Goal: Find specific page/section: Find specific page/section

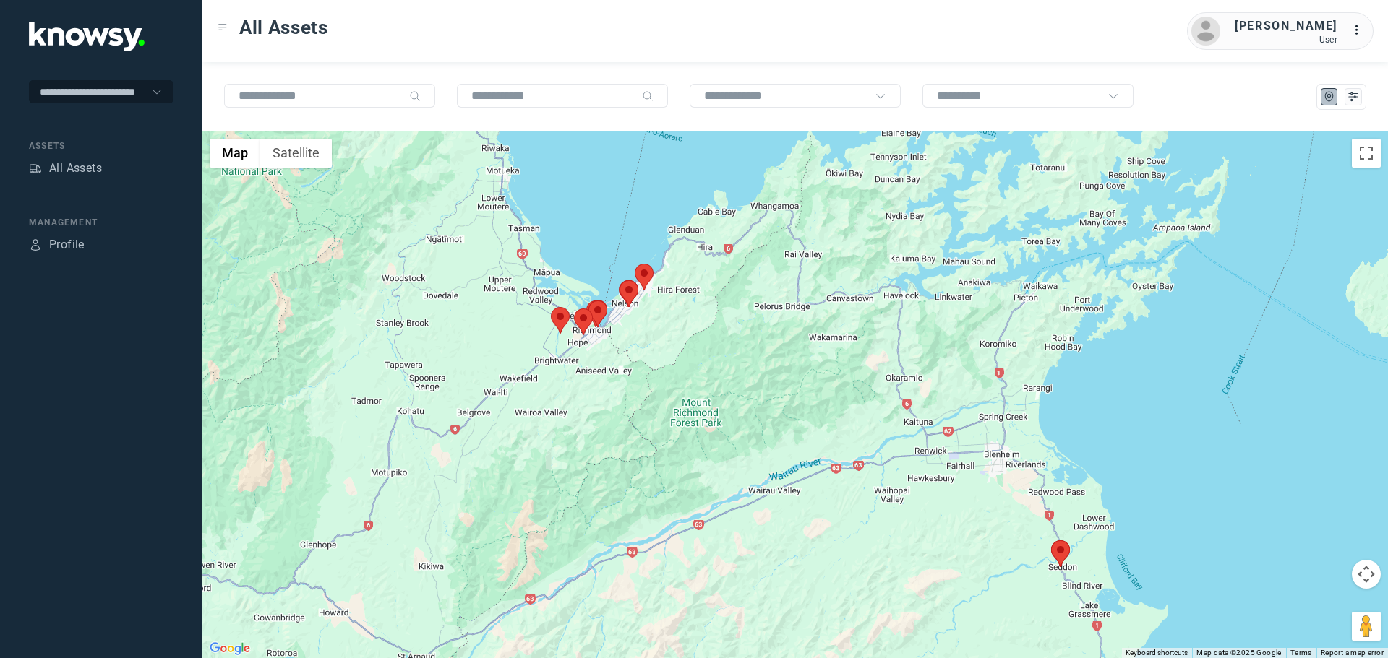
drag, startPoint x: 714, startPoint y: 278, endPoint x: 741, endPoint y: 343, distance: 70.6
click at [741, 343] on div at bounding box center [794, 395] width 1185 height 527
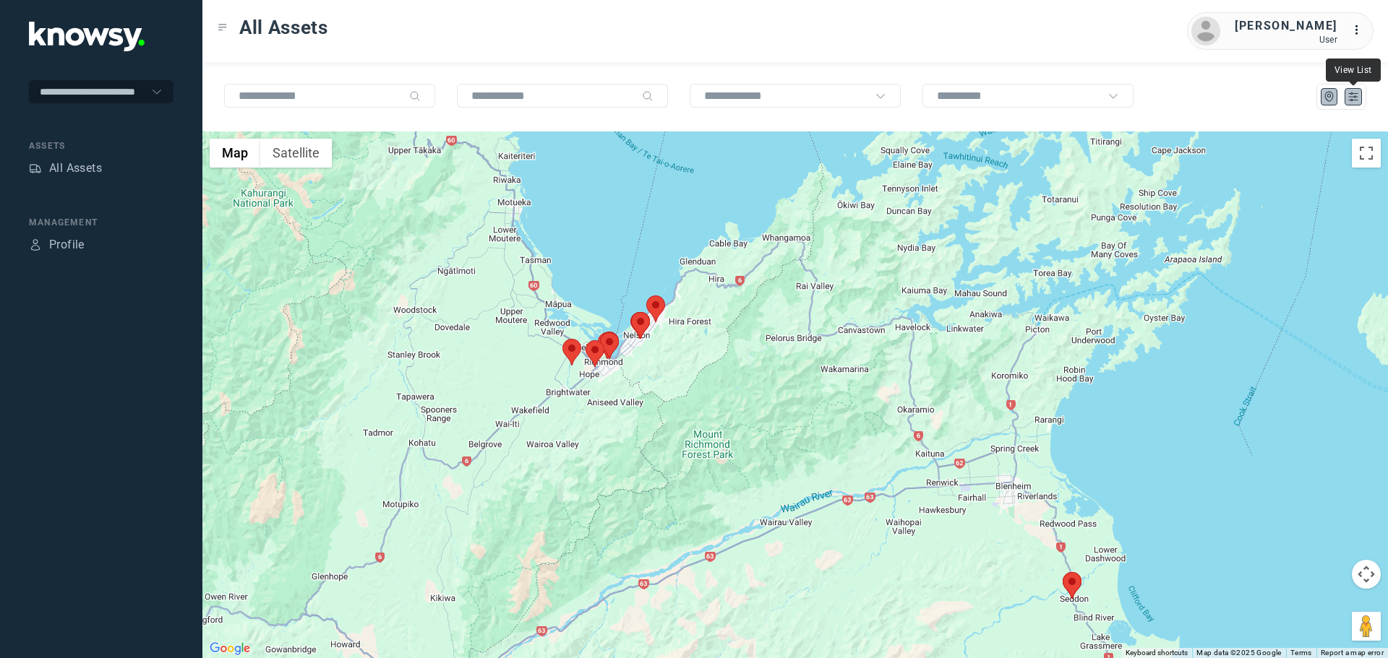
click at [1347, 95] on icon "List" at bounding box center [1352, 96] width 13 height 13
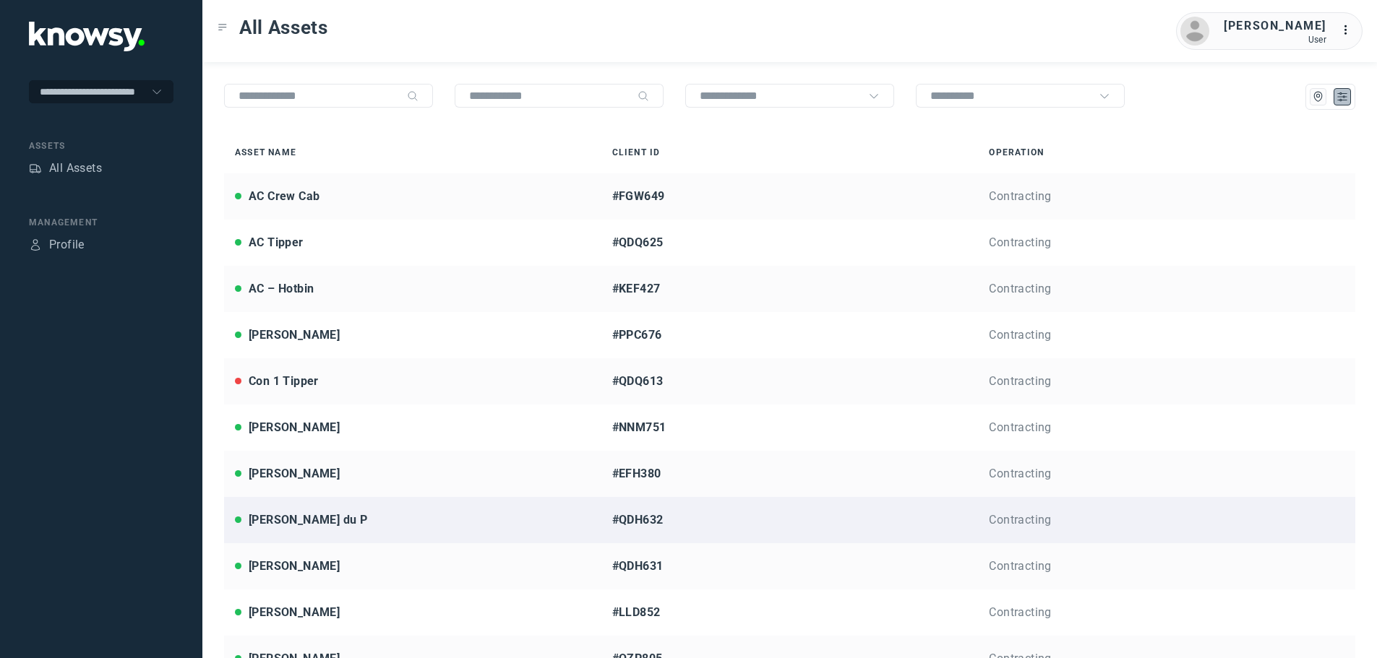
click at [298, 524] on div "Jarrod du P" at bounding box center [308, 520] width 119 height 17
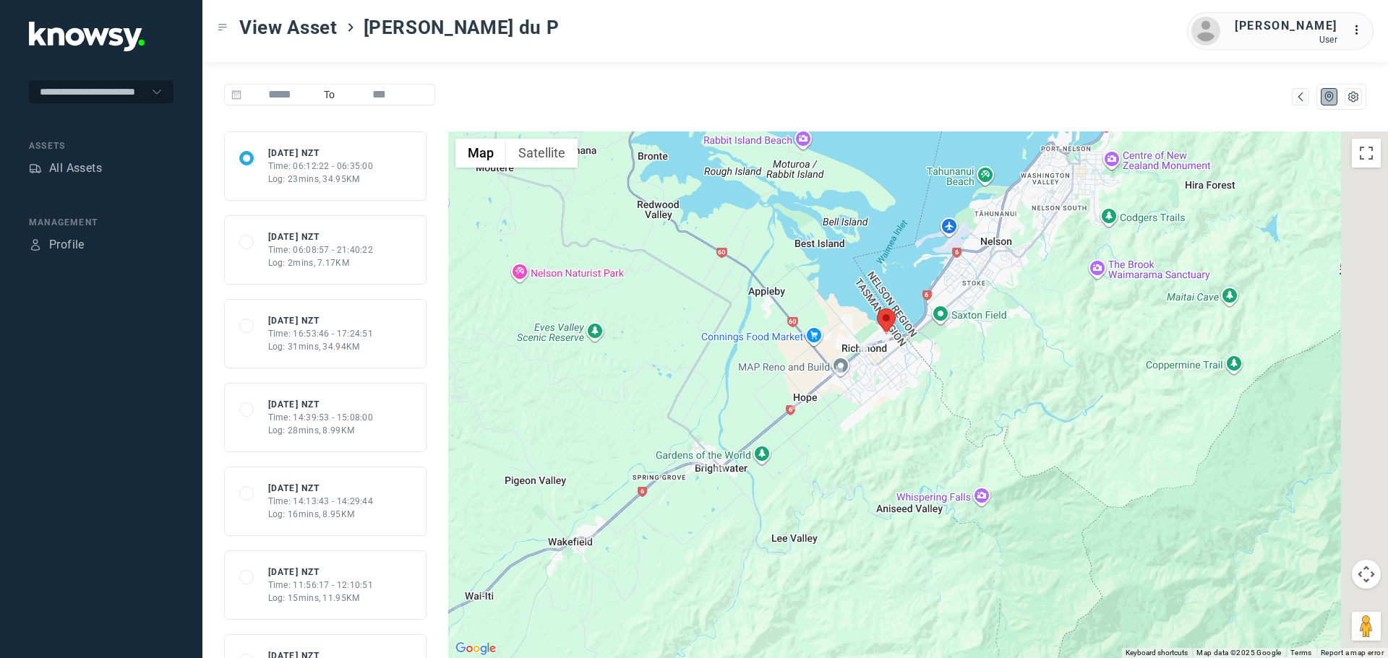
drag, startPoint x: 1124, startPoint y: 296, endPoint x: 807, endPoint y: 426, distance: 343.2
click at [807, 426] on div at bounding box center [917, 395] width 939 height 527
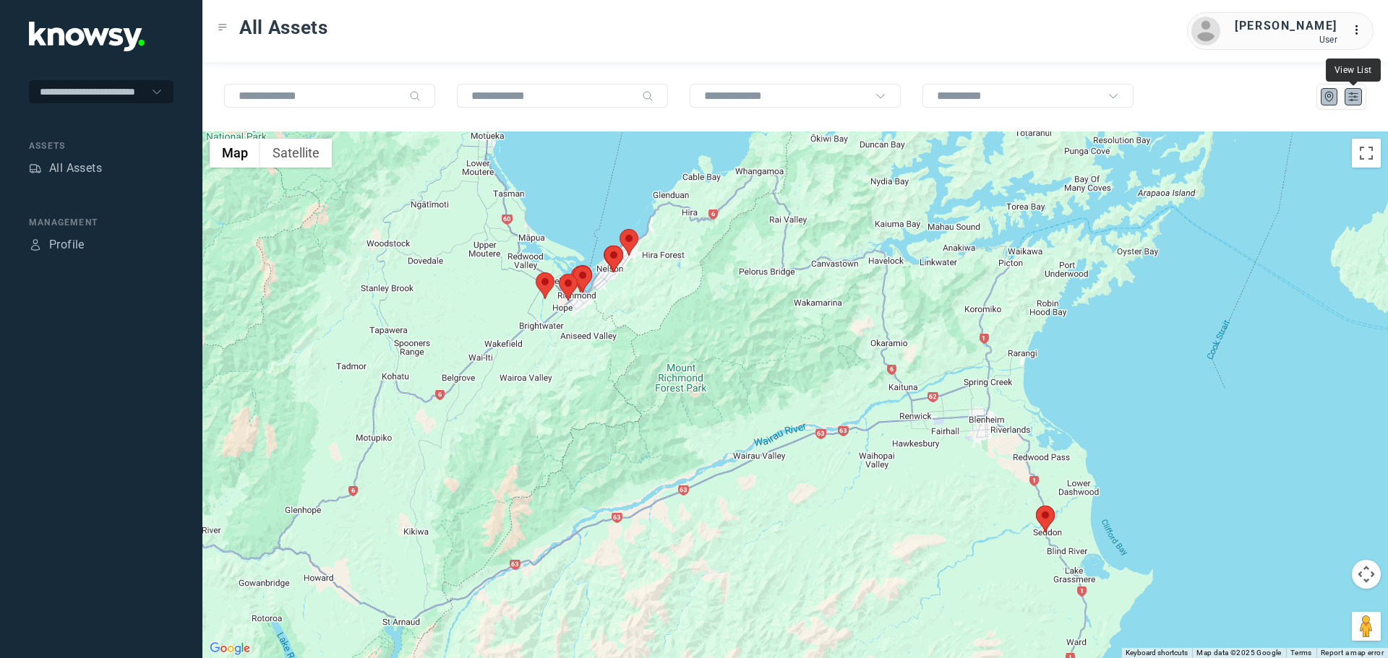
click at [1354, 94] on icon "List" at bounding box center [1353, 97] width 9 height 8
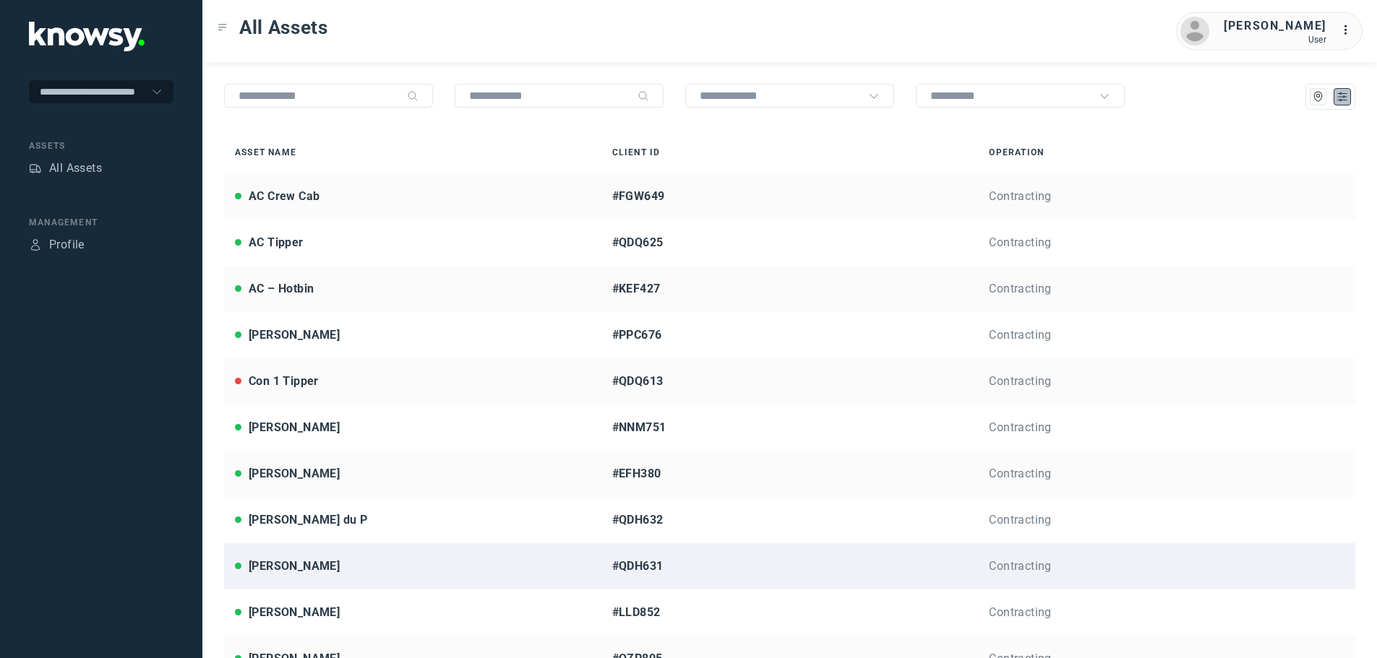
click at [276, 568] on div "Jason R" at bounding box center [294, 566] width 91 height 17
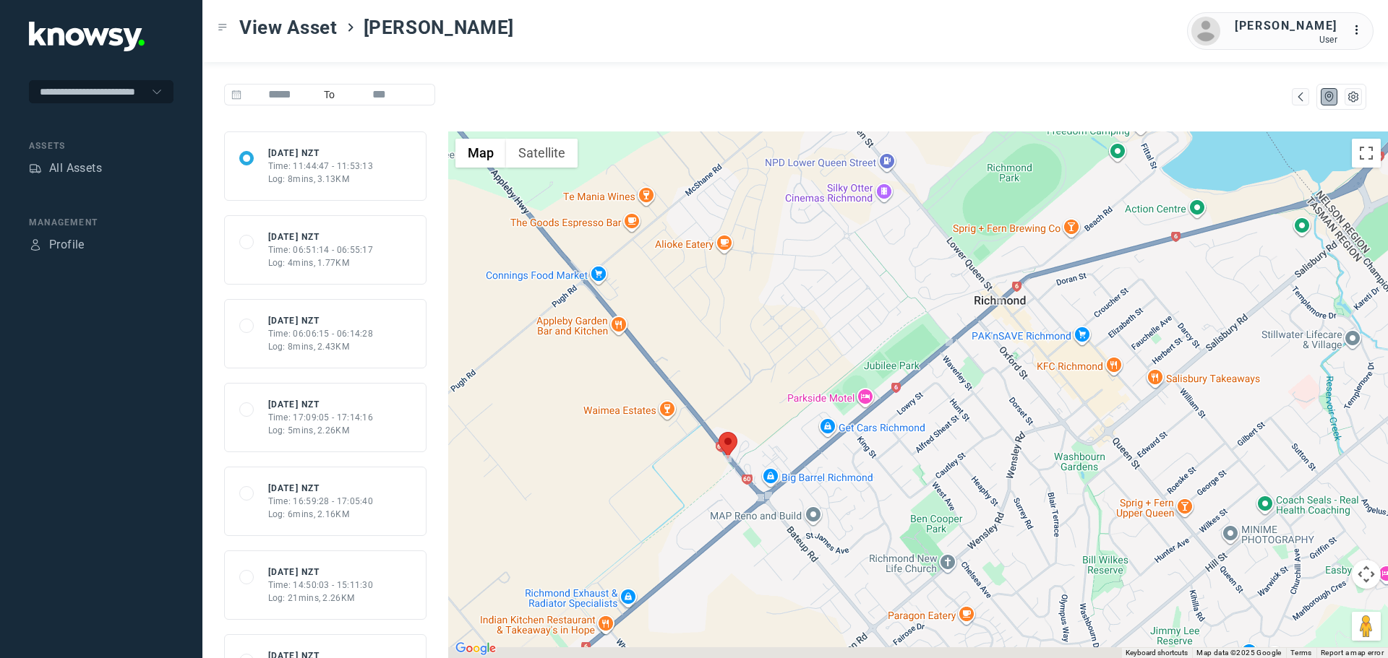
drag, startPoint x: 945, startPoint y: 405, endPoint x: 1000, endPoint y: 315, distance: 105.7
click at [1000, 315] on div at bounding box center [917, 395] width 939 height 527
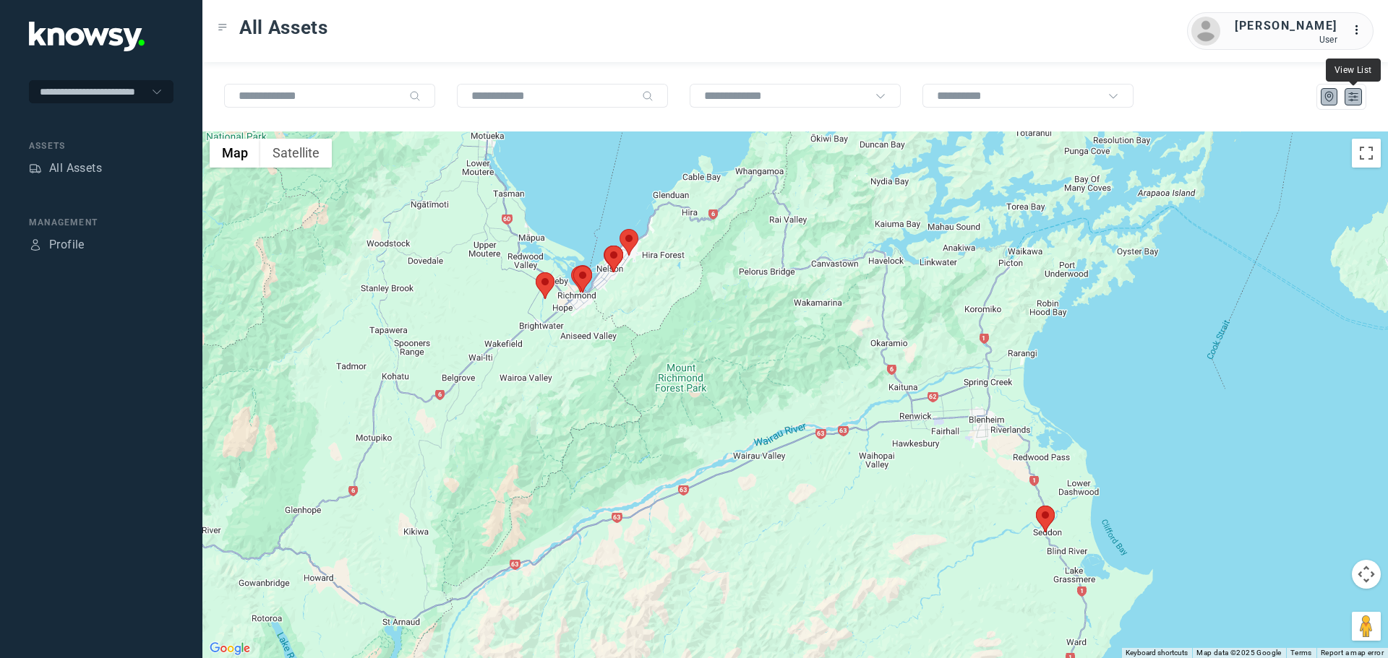
click at [1353, 90] on icon "List" at bounding box center [1352, 96] width 13 height 13
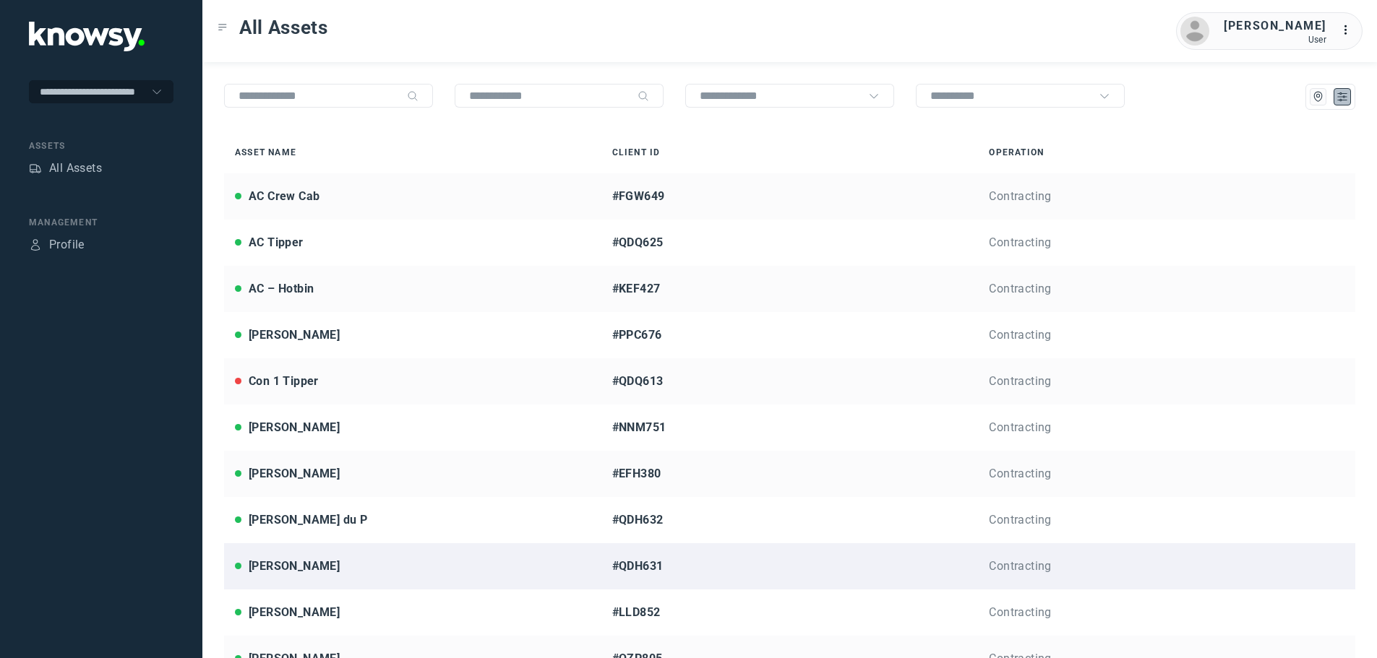
click at [254, 565] on div "Jason R" at bounding box center [294, 566] width 91 height 17
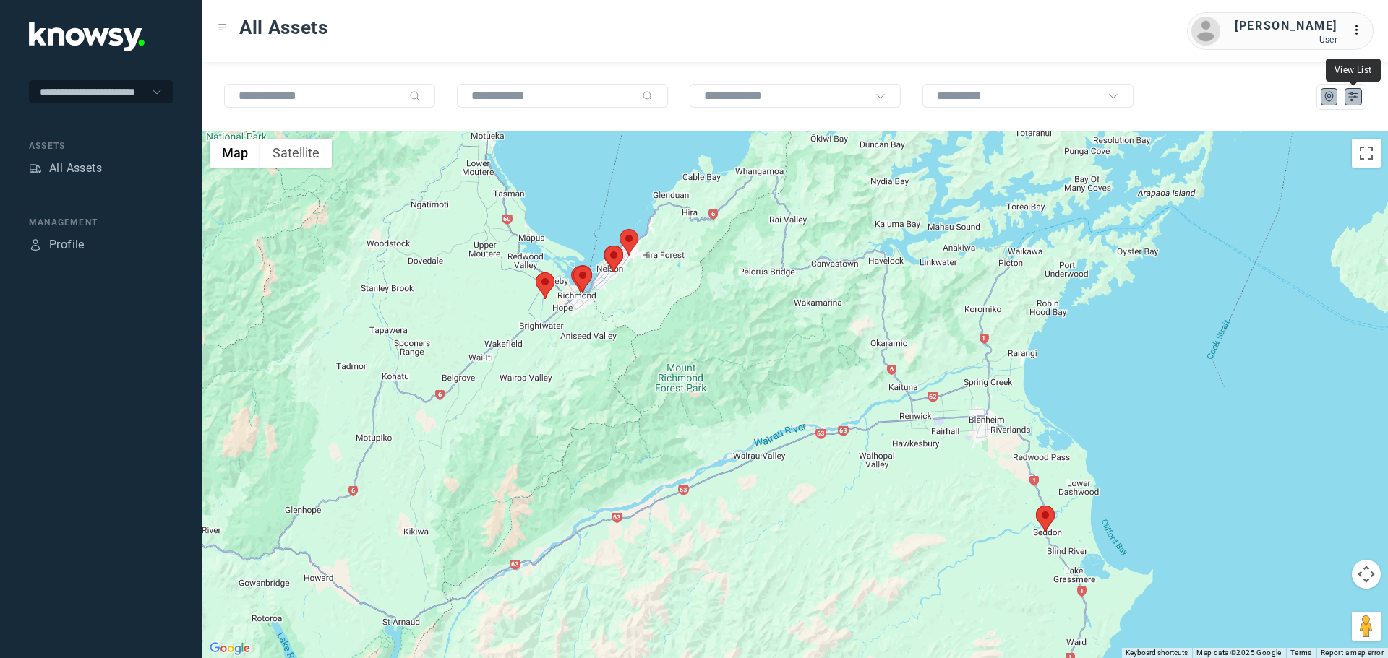
click at [1349, 100] on icon "List" at bounding box center [1353, 97] width 9 height 8
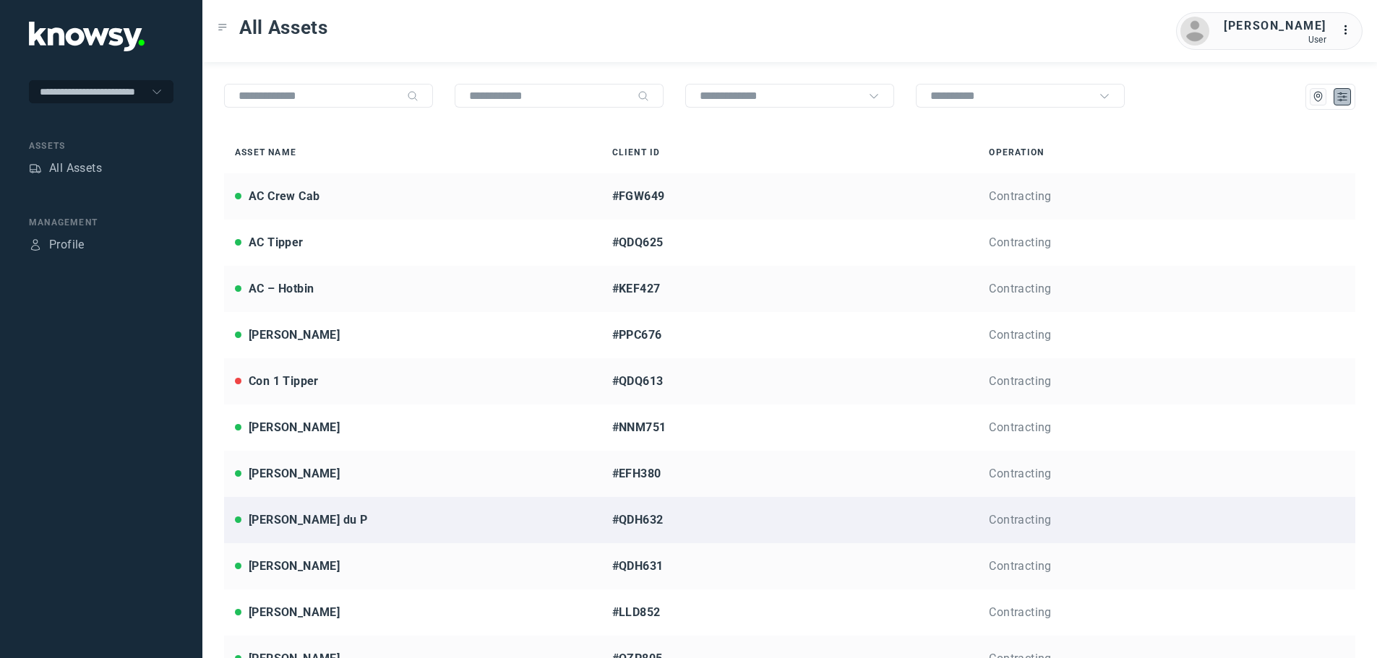
click at [273, 524] on div "Jarrod du P" at bounding box center [308, 520] width 119 height 17
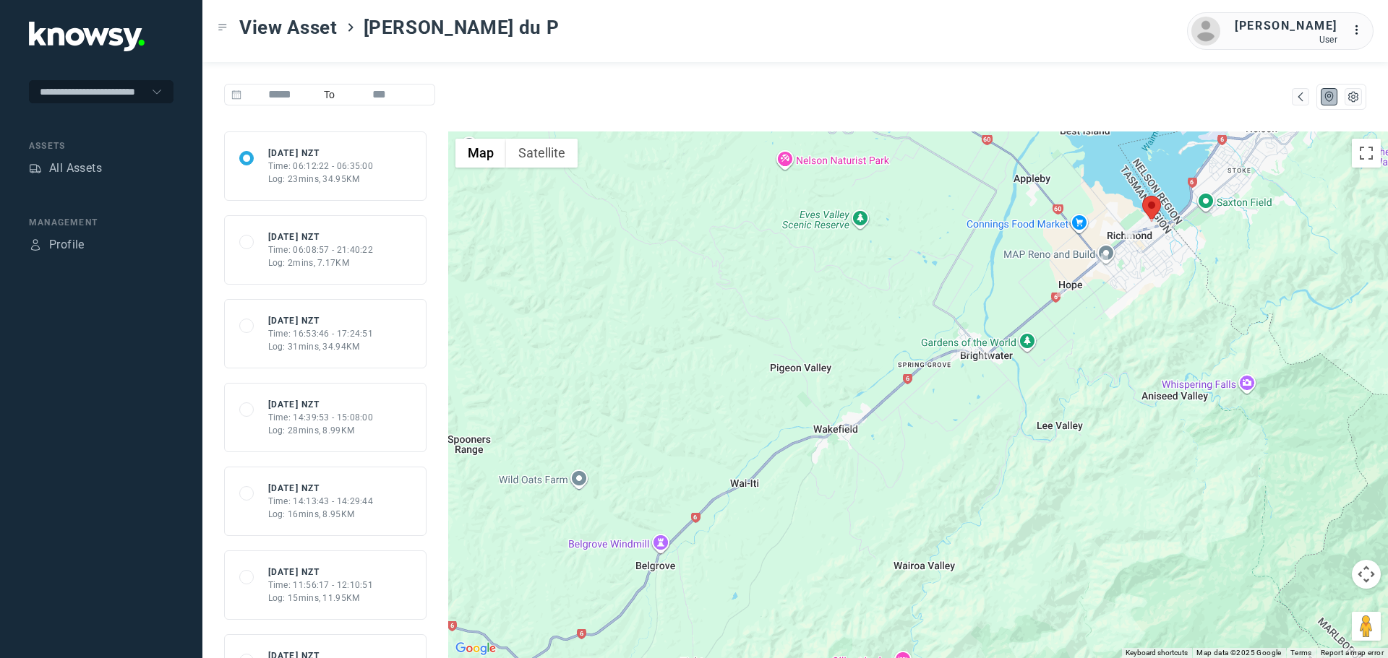
drag, startPoint x: 1153, startPoint y: 301, endPoint x: 1141, endPoint y: 300, distance: 11.7
click at [1141, 300] on div at bounding box center [917, 395] width 939 height 527
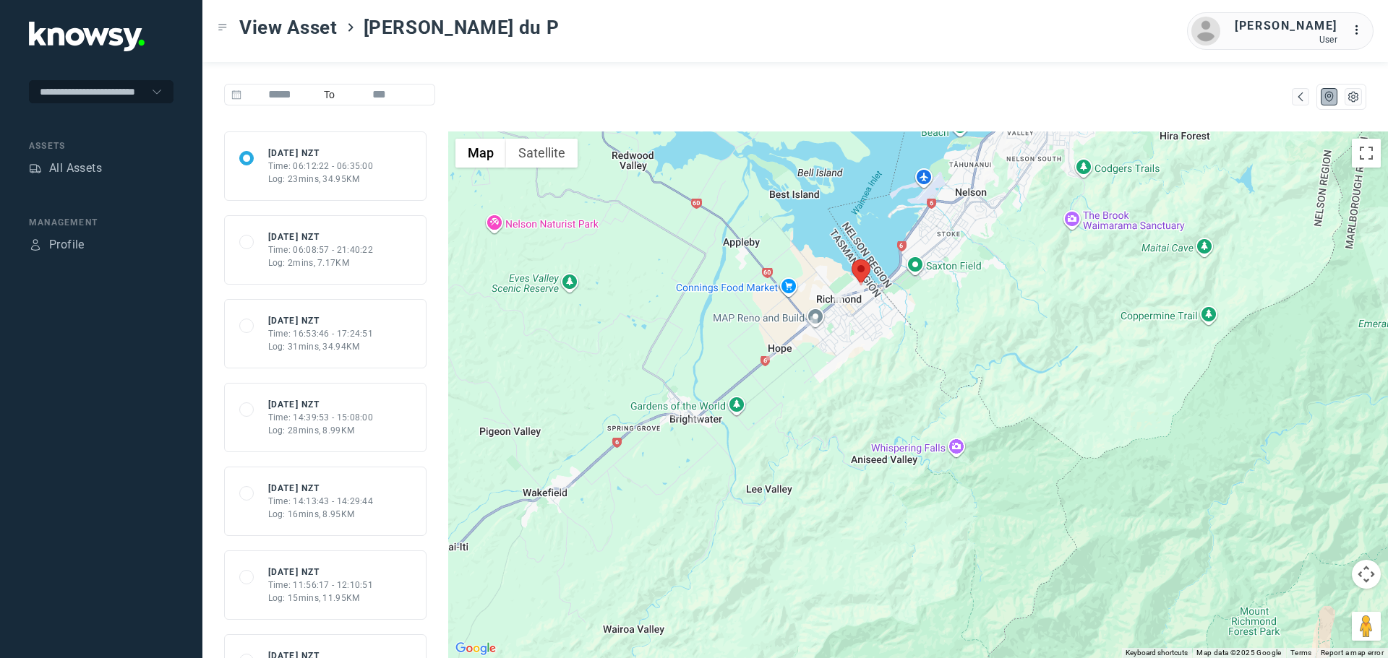
drag, startPoint x: 1085, startPoint y: 271, endPoint x: 832, endPoint y: 543, distance: 372.2
click at [834, 542] on div at bounding box center [917, 395] width 939 height 527
